Goal: Transaction & Acquisition: Purchase product/service

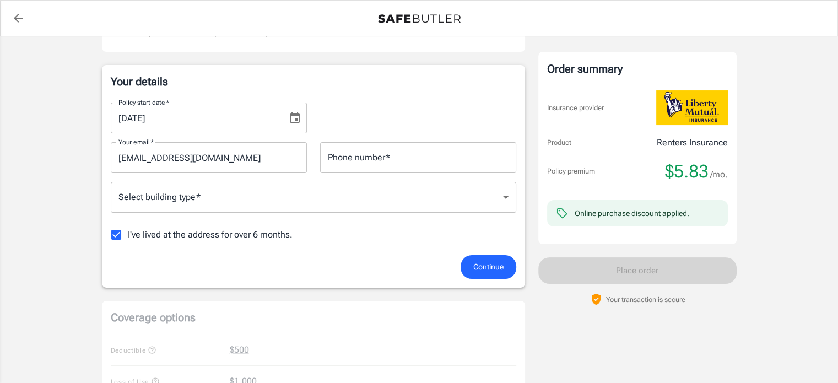
scroll to position [140, 0]
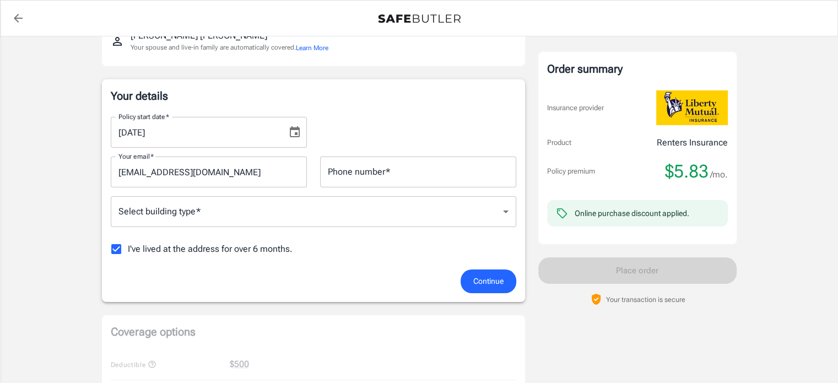
click at [131, 249] on span "I've lived at the address for over 6 months." at bounding box center [210, 248] width 165 height 13
click at [128, 249] on input "I've lived at the address for over 6 months." at bounding box center [116, 248] width 23 height 23
checkbox input "false"
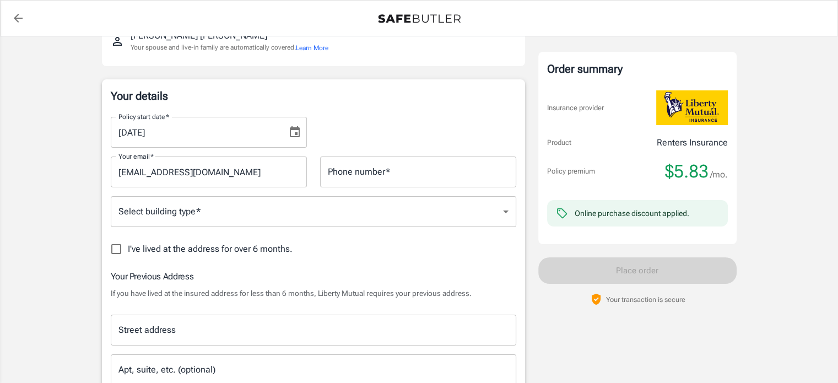
click at [297, 126] on icon "Choose date, selected date is Sep 11, 2025" at bounding box center [295, 131] width 10 height 11
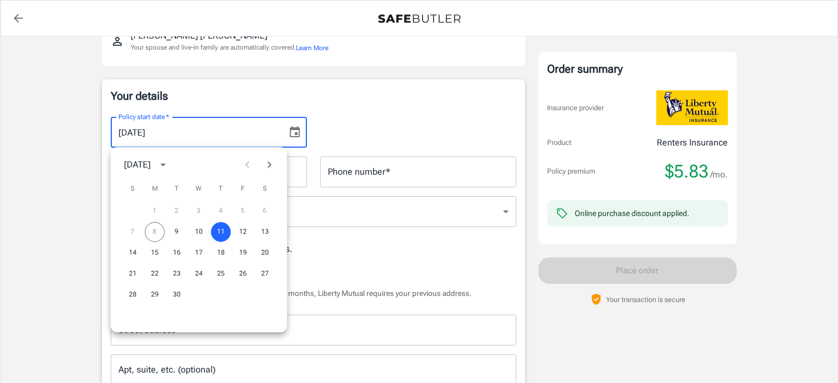
click at [268, 166] on icon "Next month" at bounding box center [269, 164] width 4 height 7
click at [200, 210] on button "1" at bounding box center [199, 211] width 20 height 20
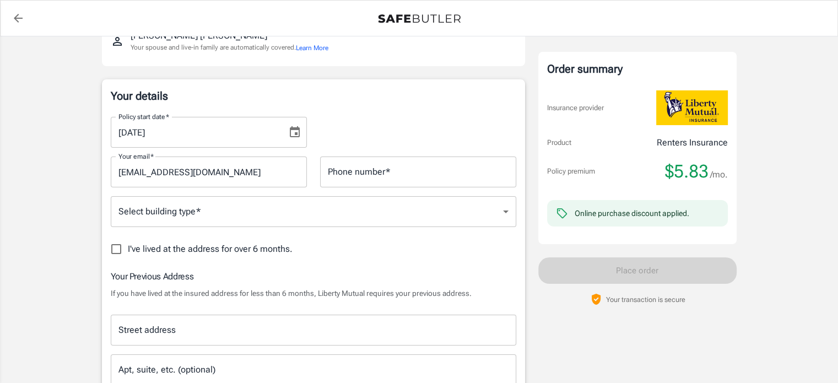
type input "[DATE]"
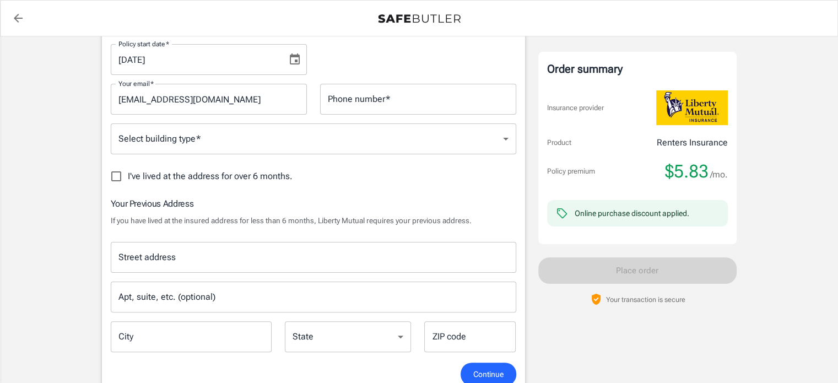
scroll to position [216, 0]
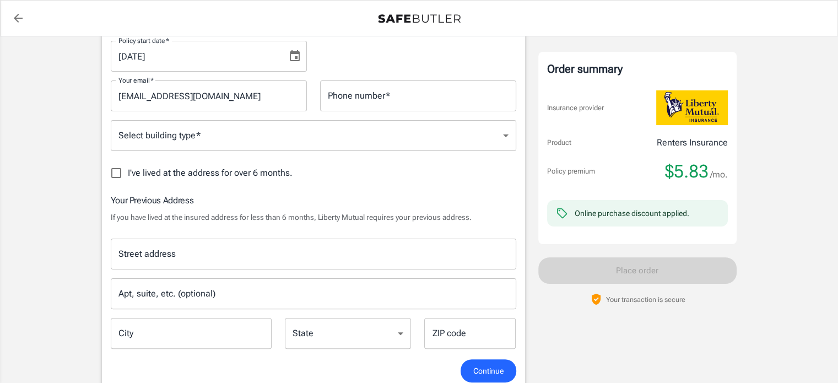
click at [382, 98] on input "Phone number   *" at bounding box center [418, 95] width 196 height 31
type input "6027932649"
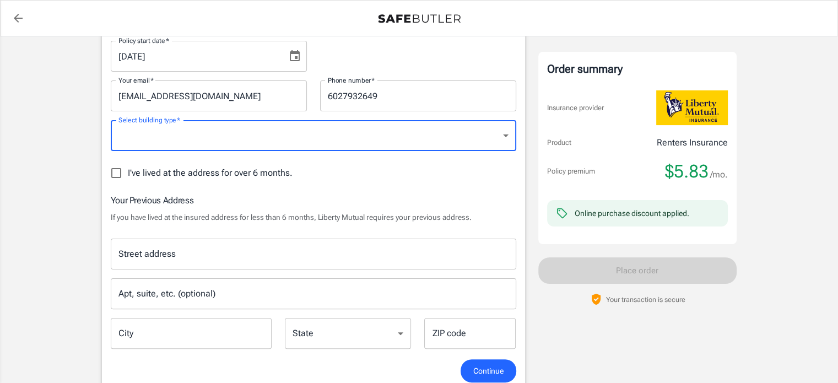
click at [339, 136] on body "Policy premium $ 5.83 /mo Liberty Mutual Renters Insurance [STREET_ADDRESS] You…" at bounding box center [419, 387] width 838 height 1207
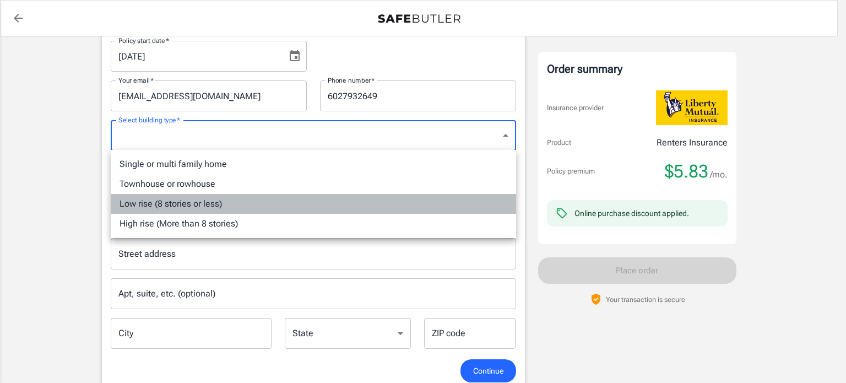
click at [248, 207] on li "Low rise (8 stories or less)" at bounding box center [314, 204] width 406 height 20
type input "lowrise"
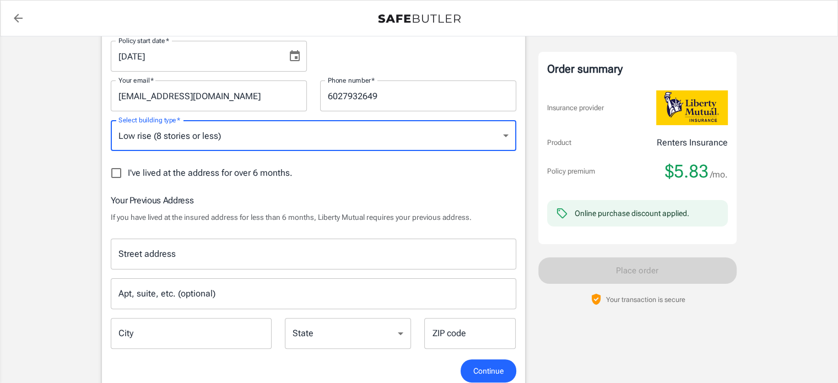
scroll to position [324, 0]
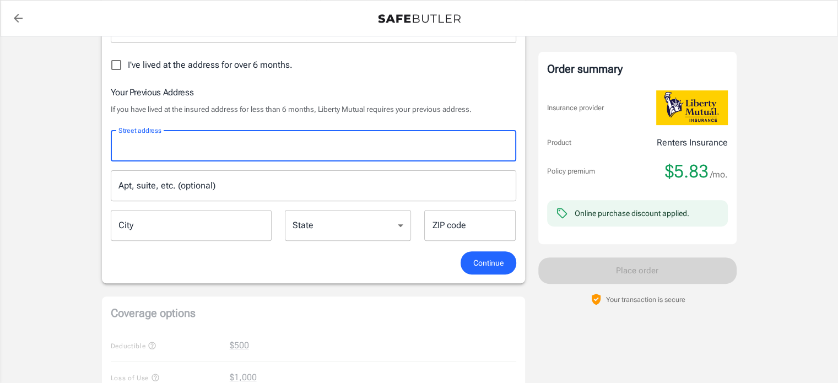
click at [215, 145] on input "Street address" at bounding box center [314, 146] width 396 height 21
type input "6812 [PERSON_NAME] Dr"
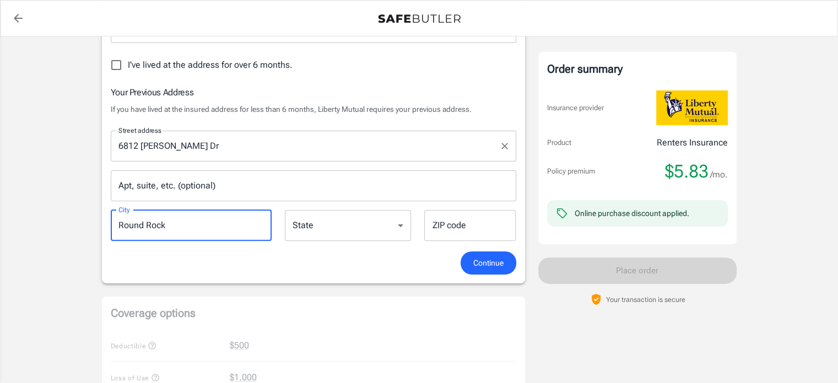
type input "Round Rock"
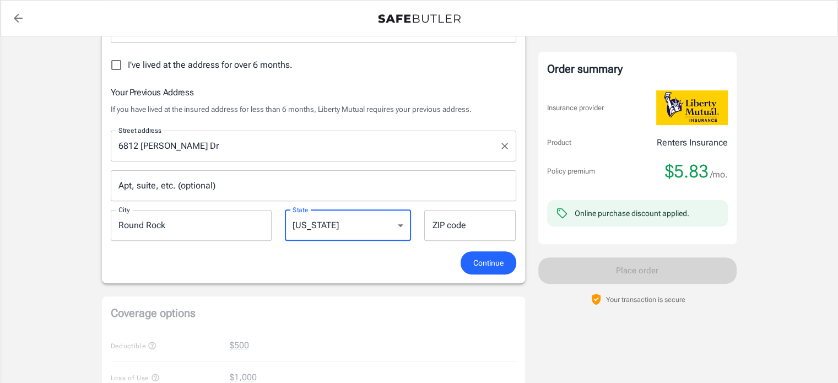
select select "[GEOGRAPHIC_DATA]"
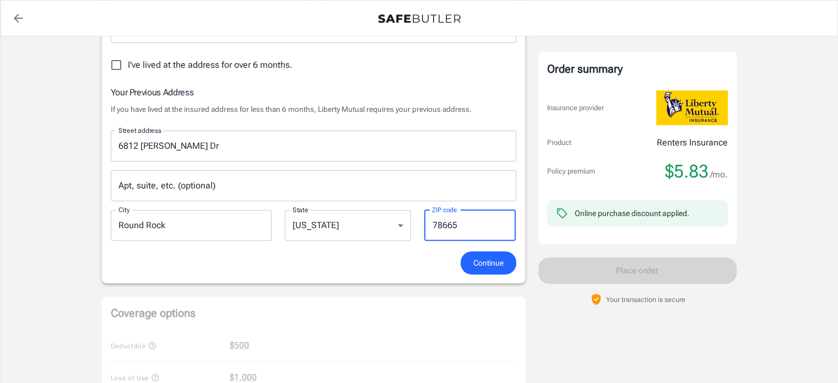
type input "78665"
click at [489, 264] on span "Continue" at bounding box center [488, 263] width 30 height 14
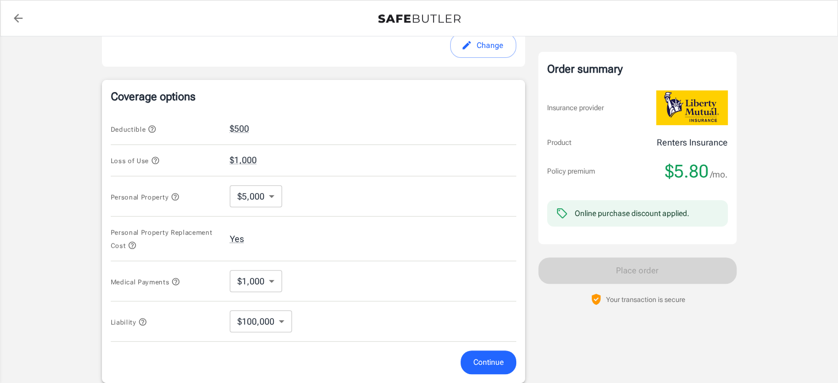
scroll to position [458, 0]
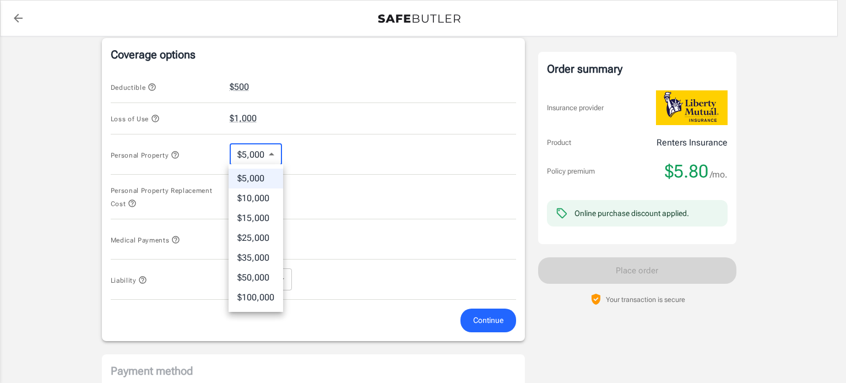
click at [267, 158] on body "Policy premium $ 5.80 /mo Liberty Mutual Renters Insurance [STREET_ADDRESS] You…" at bounding box center [423, 83] width 846 height 1083
click at [265, 196] on li "$10,000" at bounding box center [256, 198] width 55 height 20
type input "10000"
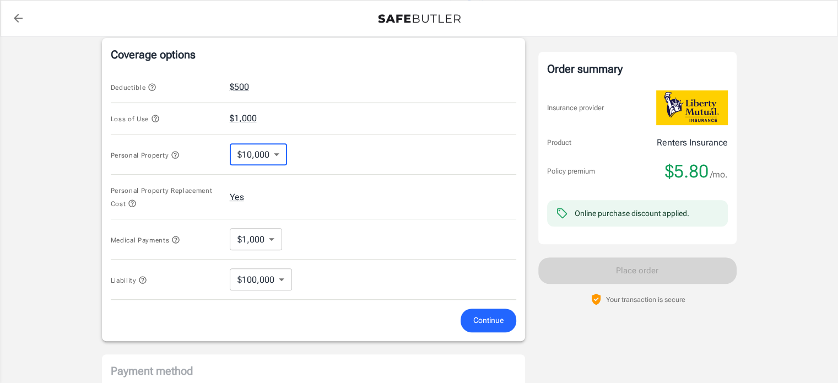
click at [321, 180] on div "Personal Property Replacement Cost Yes" at bounding box center [314, 197] width 406 height 45
click at [471, 322] on button "Continue" at bounding box center [489, 321] width 56 height 24
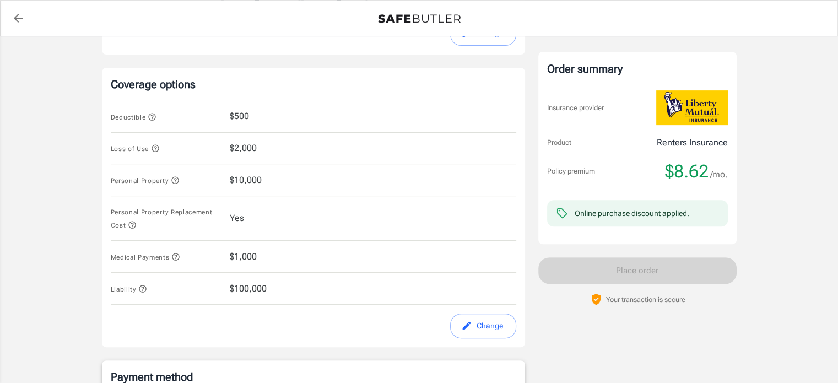
scroll to position [434, 0]
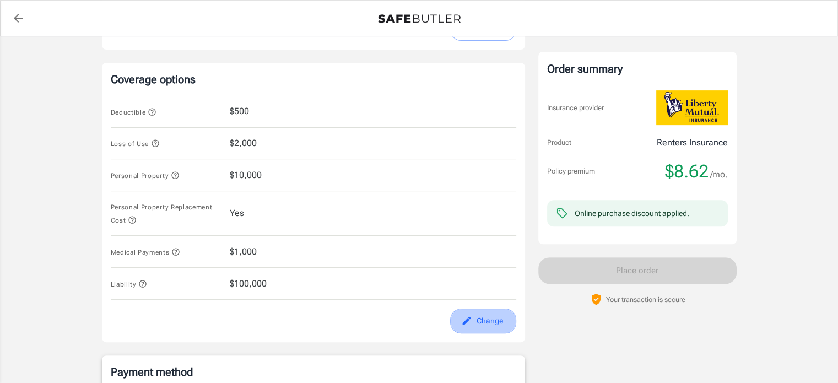
click at [485, 317] on button "Change" at bounding box center [483, 321] width 66 height 25
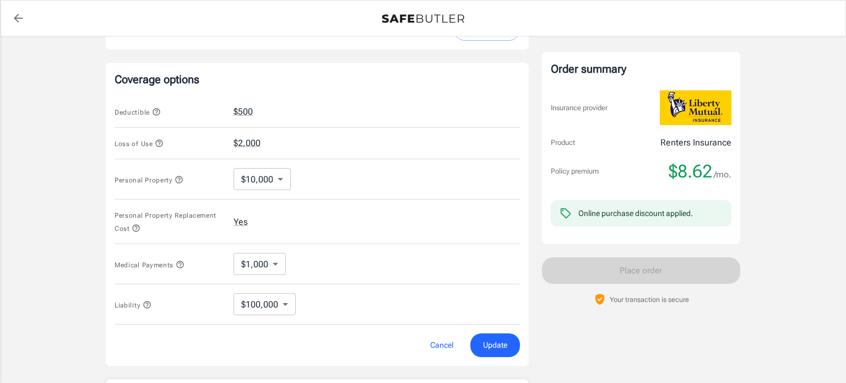
click at [271, 179] on body "Policy premium $ 8.62 /mo Liberty Mutual Renters Insurance [STREET_ADDRESS] You…" at bounding box center [423, 107] width 846 height 1083
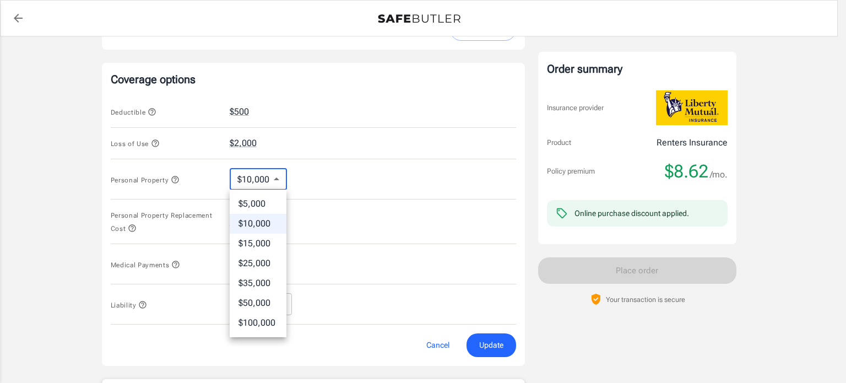
click at [267, 204] on li "$5,000" at bounding box center [258, 204] width 57 height 20
type input "5000"
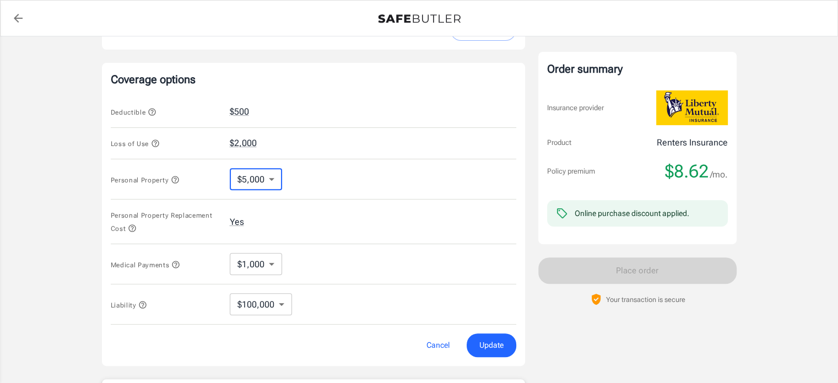
click at [492, 350] on span "Update" at bounding box center [491, 345] width 24 height 14
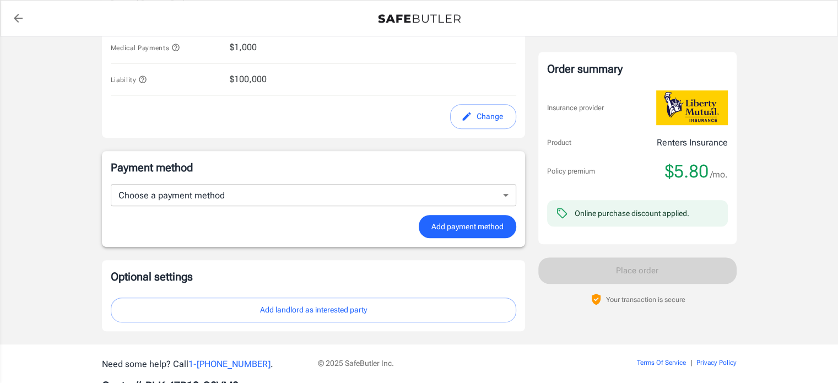
scroll to position [675, 0]
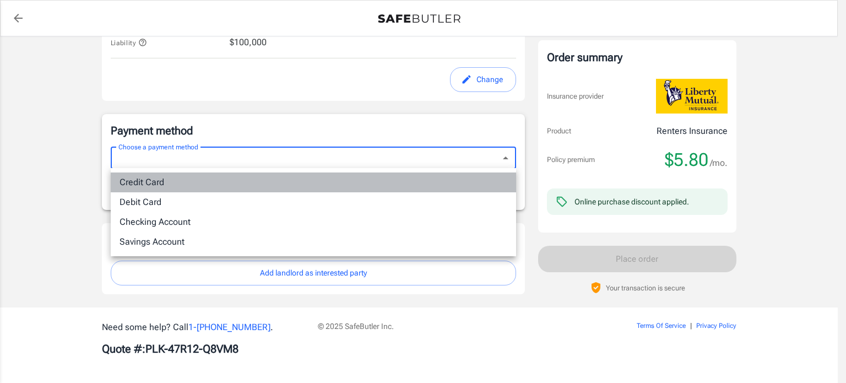
click at [185, 186] on li "Credit Card" at bounding box center [314, 182] width 406 height 20
type input "credit"
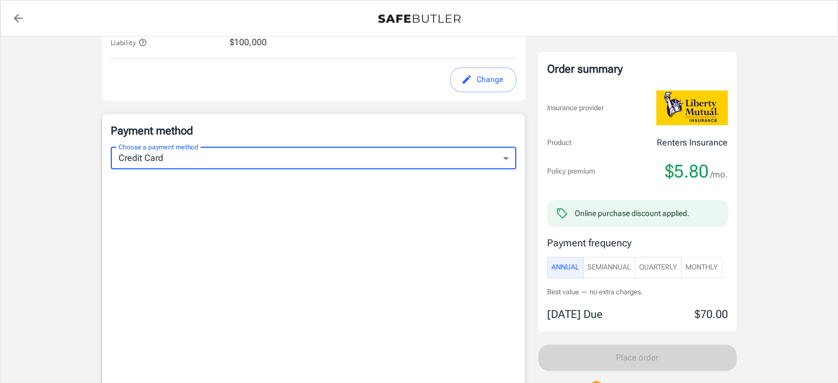
scroll to position [743, 0]
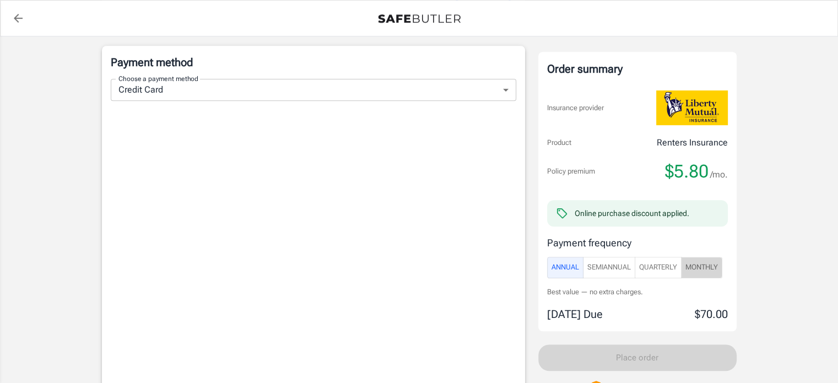
click at [704, 261] on span "Monthly" at bounding box center [701, 267] width 33 height 13
click at [573, 264] on span "Annual" at bounding box center [566, 267] width 28 height 13
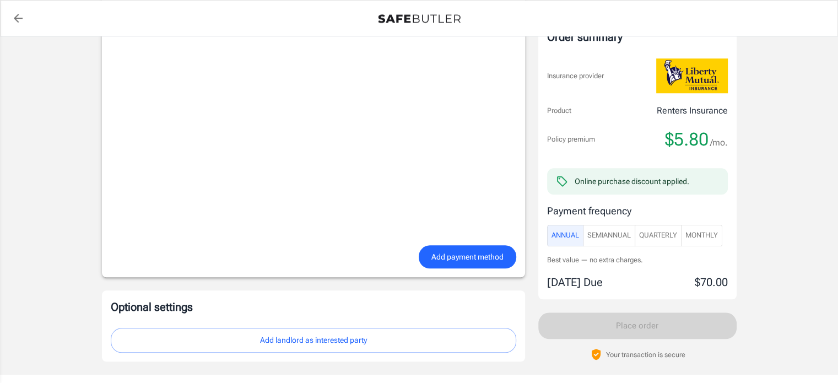
scroll to position [906, 0]
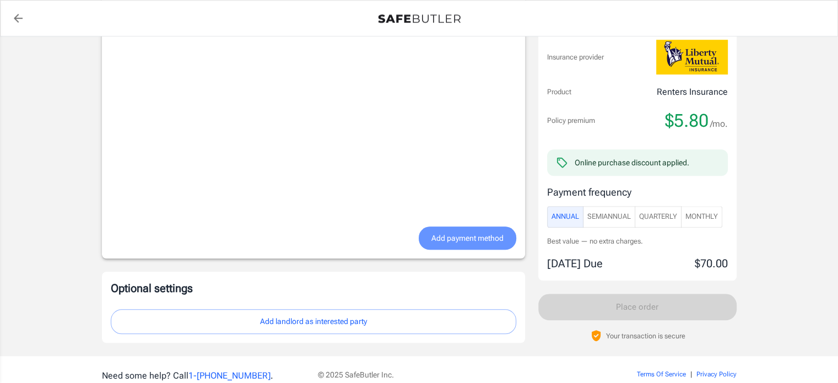
click at [441, 242] on span "Add payment method" at bounding box center [467, 238] width 72 height 14
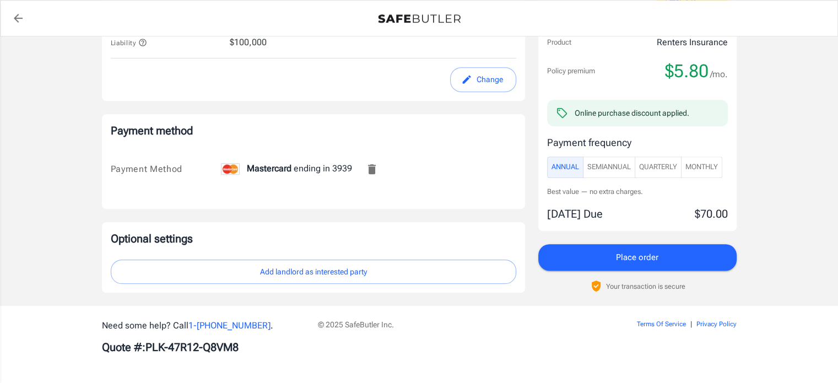
scroll to position [674, 0]
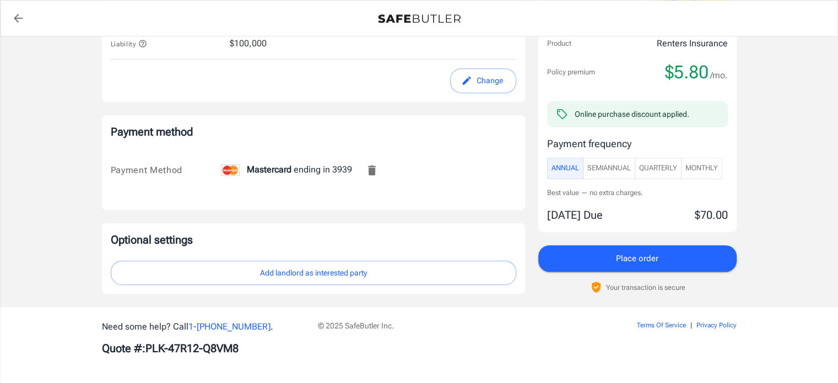
click at [647, 251] on span "Place order" at bounding box center [637, 258] width 42 height 14
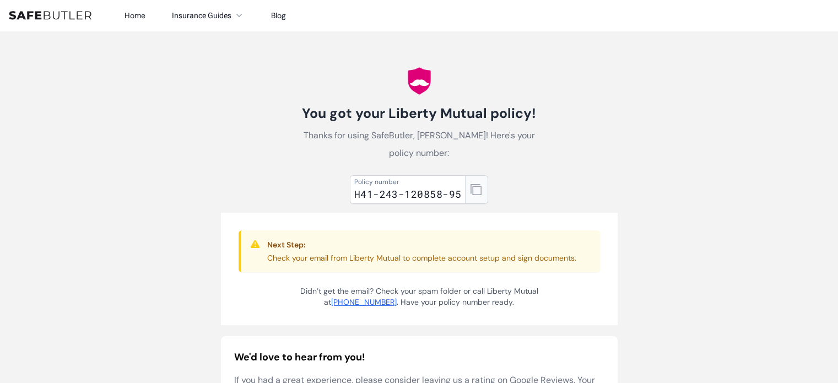
click at [478, 189] on icon "button" at bounding box center [476, 189] width 11 height 11
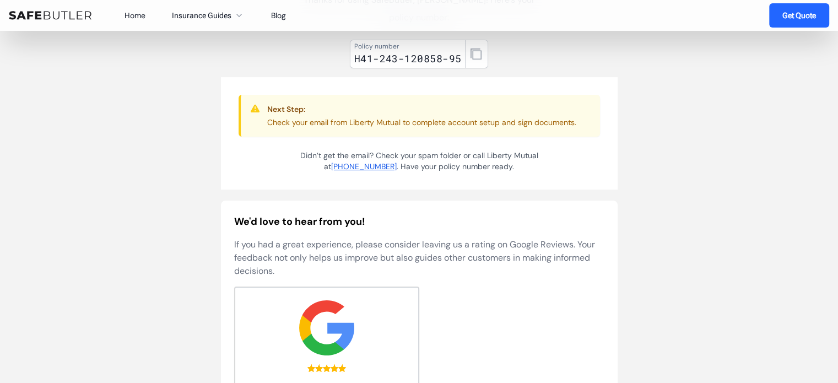
scroll to position [137, 0]
